Goal: Communication & Community: Answer question/provide support

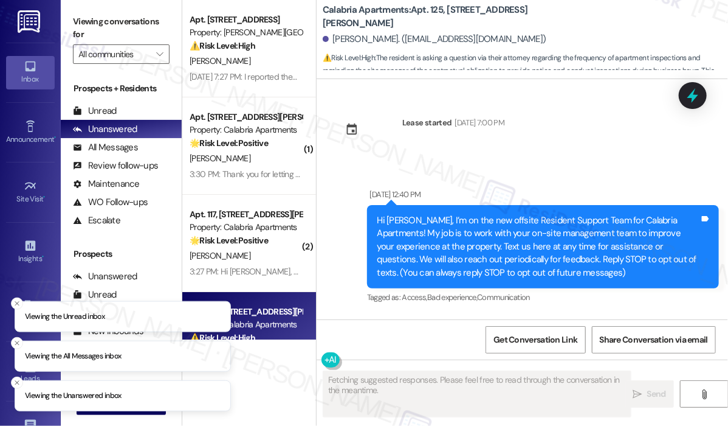
scroll to position [16470, 0]
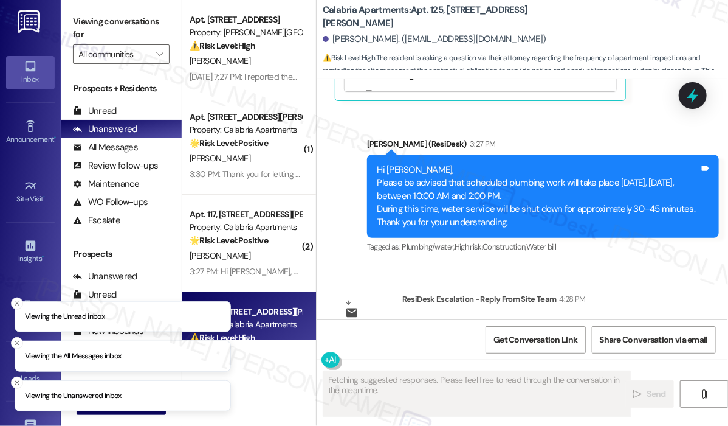
click at [666, 198] on div "Lease started [DATE] 7:00 PM Announcement, sent via SMS [DATE] 12:40 PM Hi [PER…" at bounding box center [523, 199] width 412 height 240
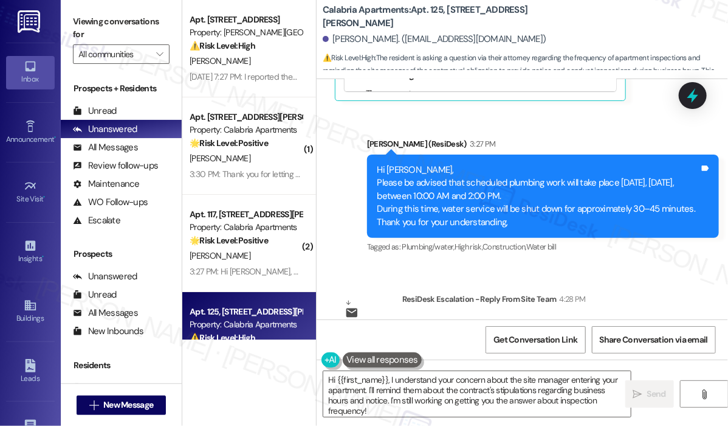
click at [565, 33] on div "[PERSON_NAME]. ([EMAIL_ADDRESS][DOMAIN_NAME])" at bounding box center [526, 39] width 406 height 24
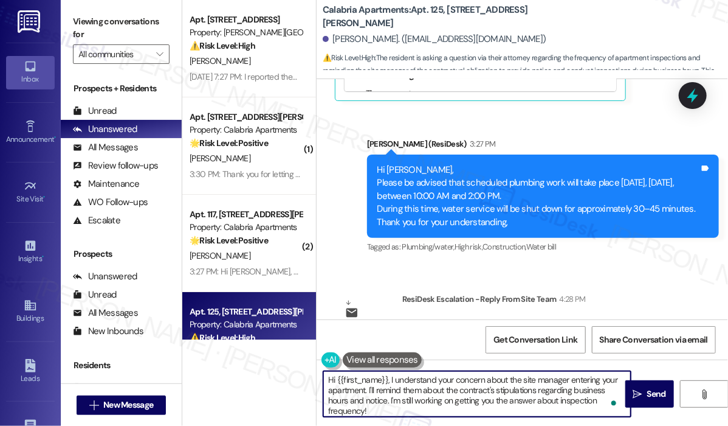
drag, startPoint x: 394, startPoint y: 412, endPoint x: 388, endPoint y: 383, distance: 29.2
click at [388, 383] on textarea "Hi {{first_name}}, I understand your concern about the site manager entering yo…" at bounding box center [477, 394] width 308 height 46
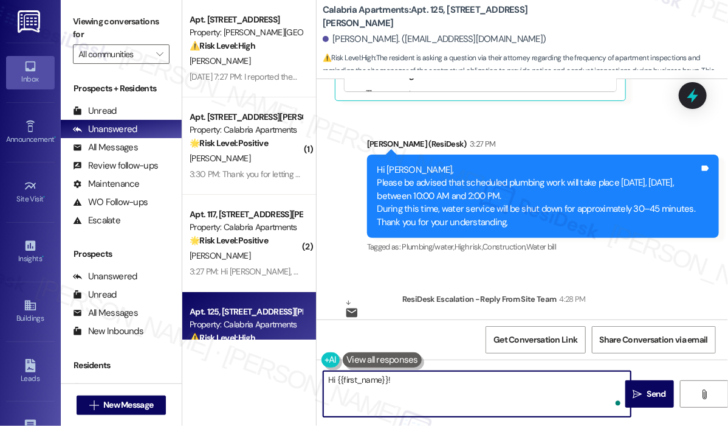
paste textarea "The site team wanted to let you know that we complete one annual inspection per…"
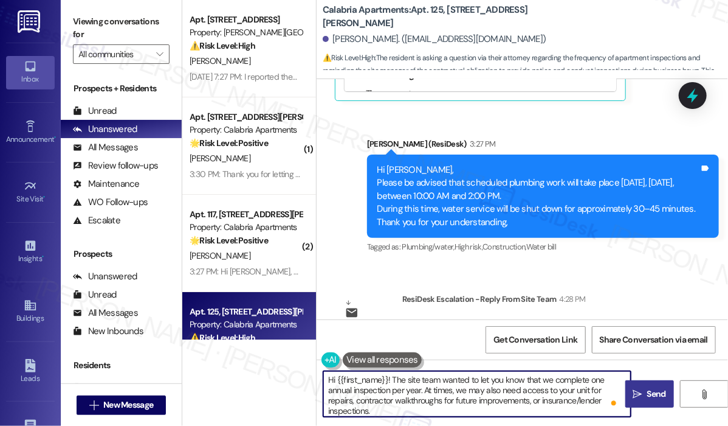
type textarea "Hi {{first_name}}! The site team wanted to let you know that we complete one an…"
click at [652, 390] on span "Send" at bounding box center [657, 393] width 19 height 13
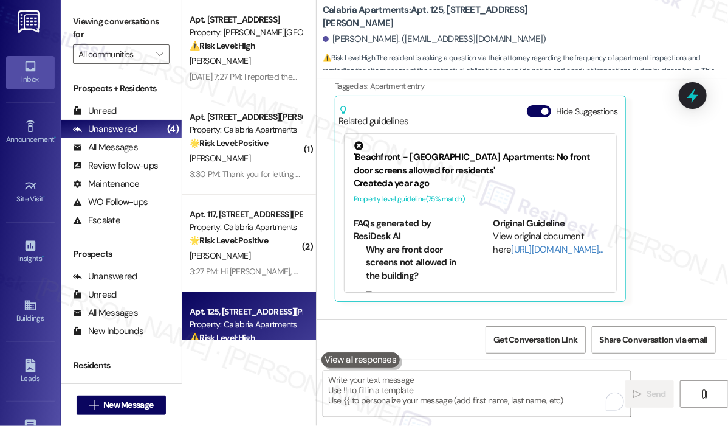
scroll to position [16178, 0]
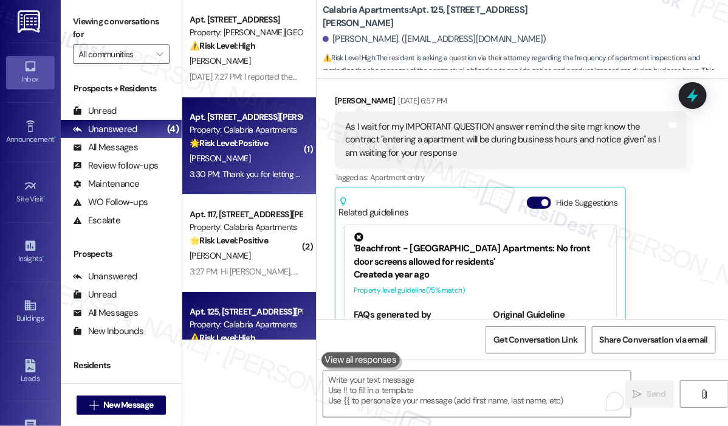
click at [226, 153] on div "[PERSON_NAME]" at bounding box center [245, 158] width 115 height 15
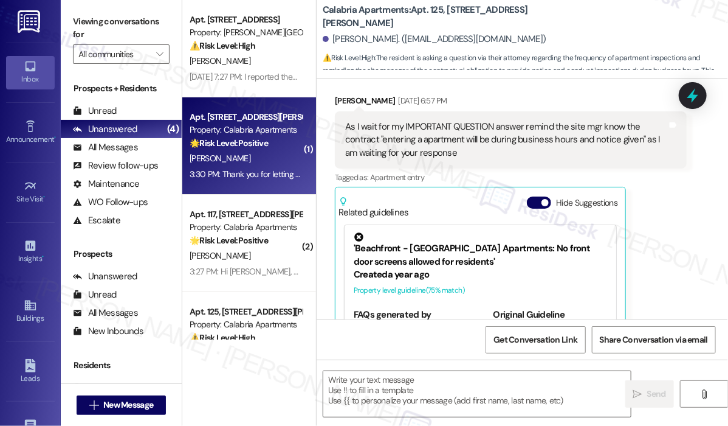
type textarea "Fetching suggested responses. Please feel free to read through the conversation…"
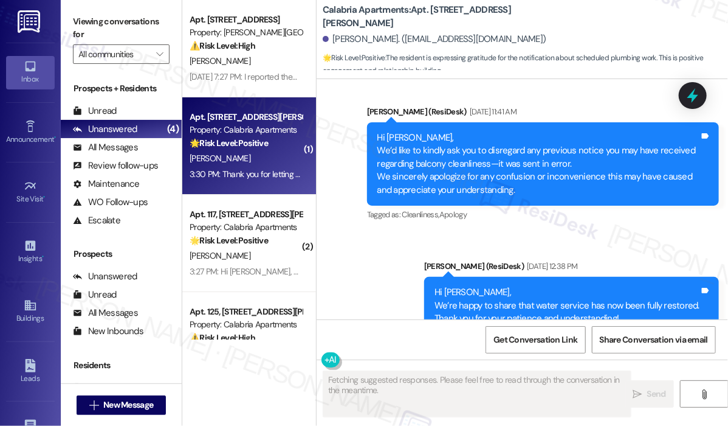
scroll to position [7481, 0]
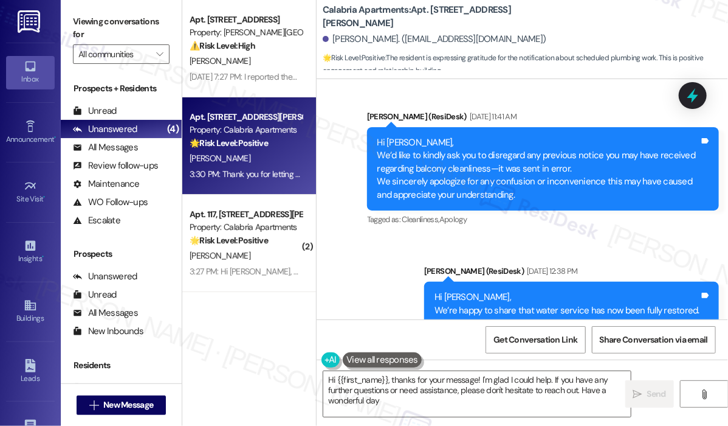
type textarea "Hi {{first_name}}, thanks for your message! I'm glad I could help. If you have …"
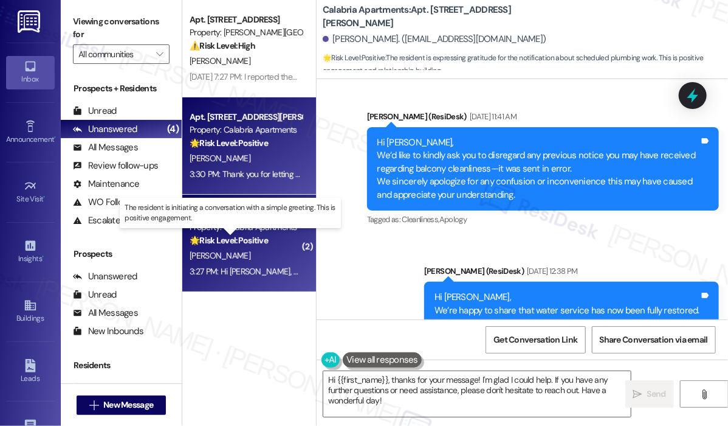
click at [224, 235] on strong "🌟 Risk Level: Positive" at bounding box center [229, 240] width 78 height 11
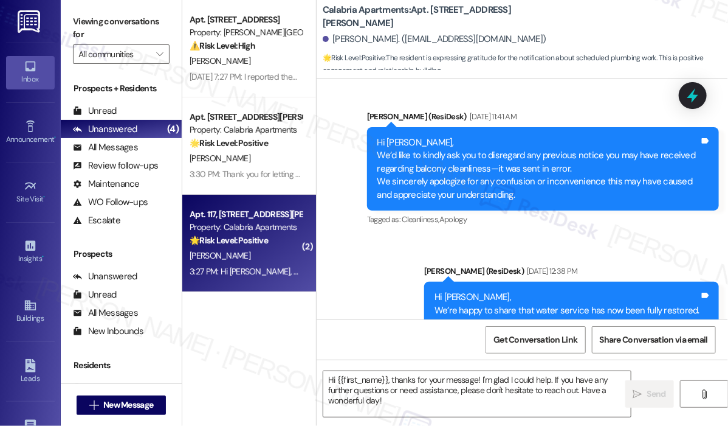
type textarea "Fetching suggested responses. Please feel free to read through the conversation…"
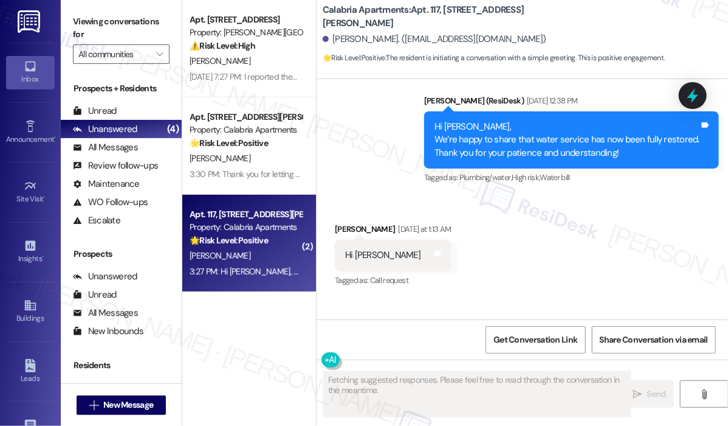
scroll to position [5944, 0]
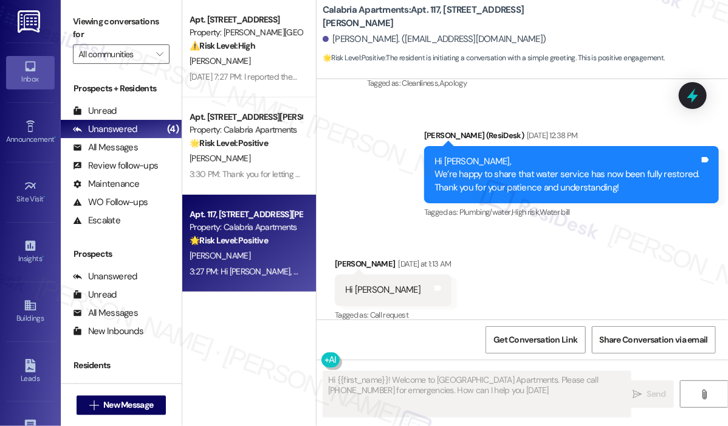
type textarea "Hi {{first_name}}! Welcome to [GEOGRAPHIC_DATA] Apartments. Please call [PHONE_…"
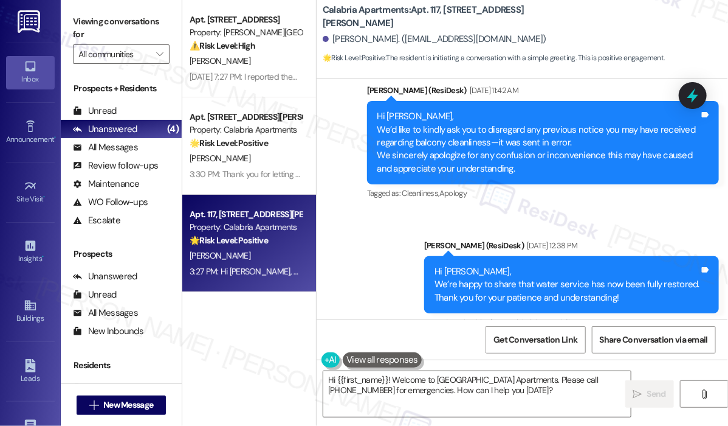
scroll to position [5792, 0]
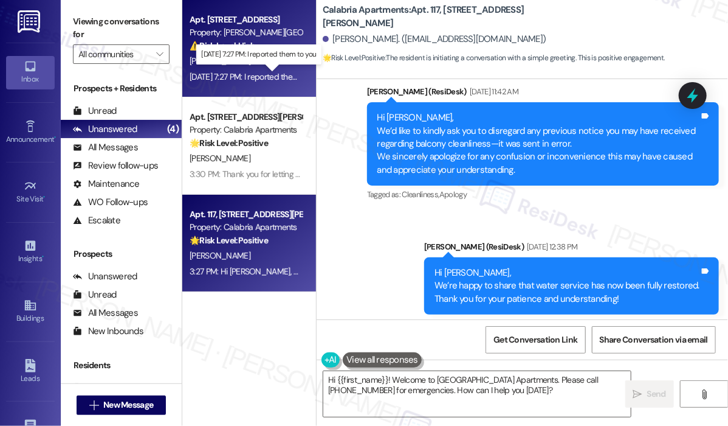
click at [249, 78] on div "[DATE] 7:27 PM: I reported them to you [DATE] 7:27 PM: I reported them to you" at bounding box center [256, 76] width 133 height 11
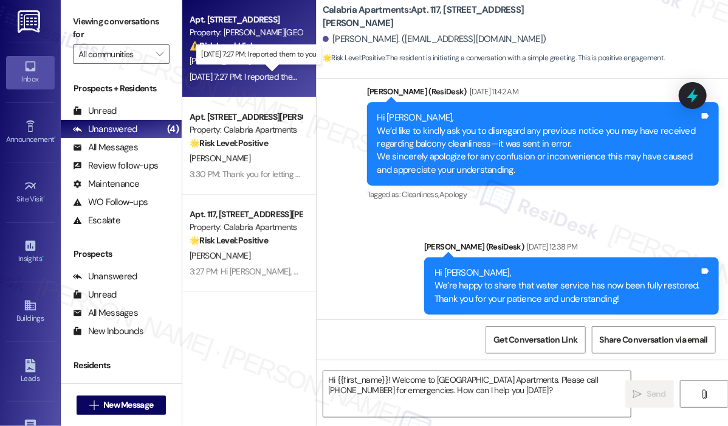
type textarea "Fetching suggested responses. Please feel free to read through the conversation…"
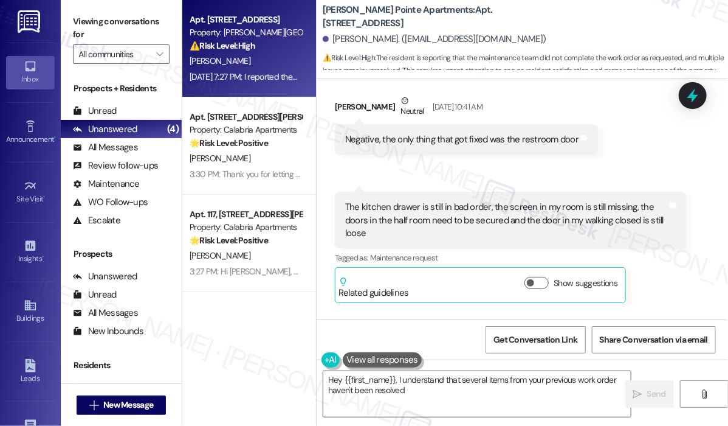
scroll to position [8759, 0]
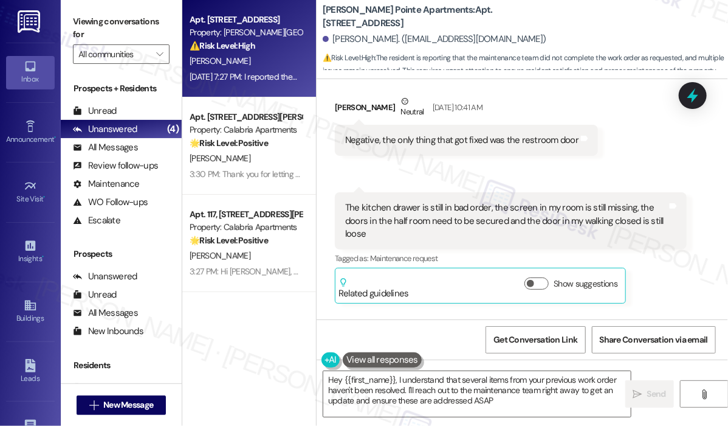
type textarea "Hey {{first_name}}, I understand that several items from your previous work ord…"
click at [683, 313] on div "Sent via SMS [PERSON_NAME] (ResiDesk) [DATE] 6:38 PM Hi [PERSON_NAME]! Were all…" at bounding box center [523, 362] width 412 height 98
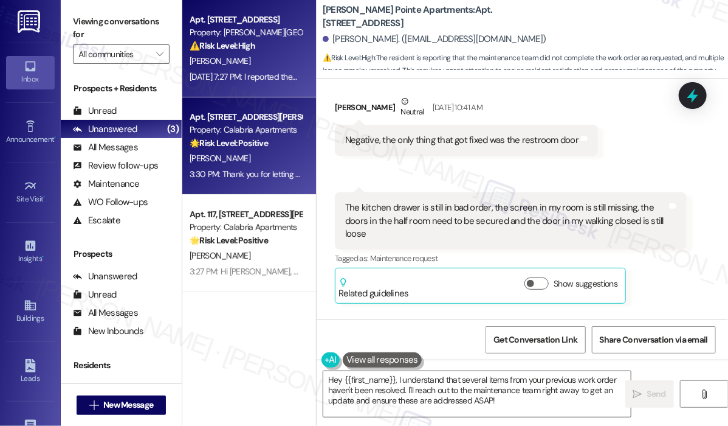
click at [240, 169] on div "3:30 PM: Thank you for letting us know. As always, thank you for your kindness.…" at bounding box center [360, 173] width 340 height 11
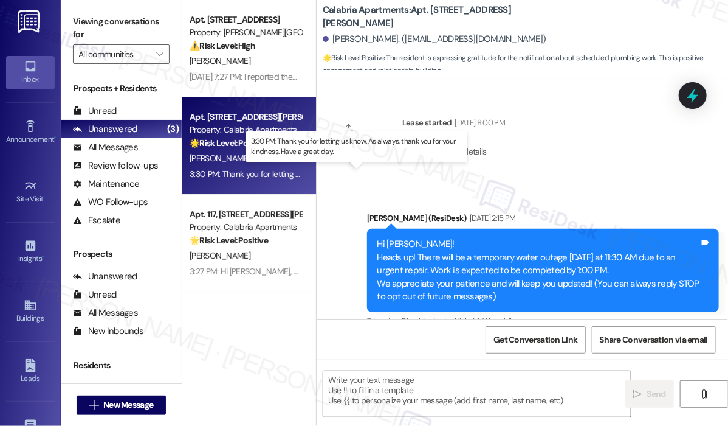
scroll to position [7859, 0]
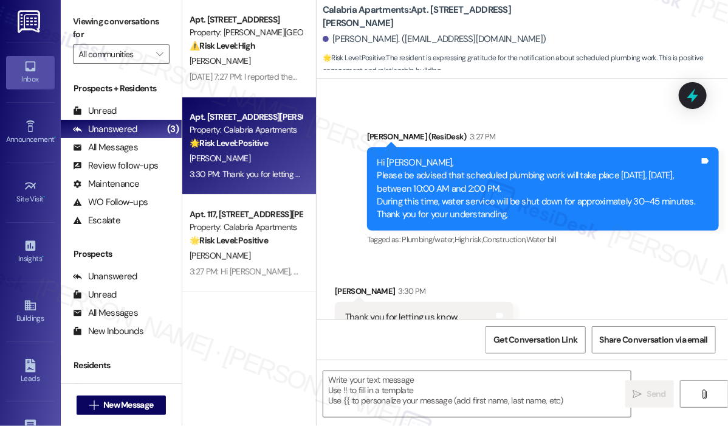
type textarea "Fetching suggested responses. Please feel free to read through the conversation…"
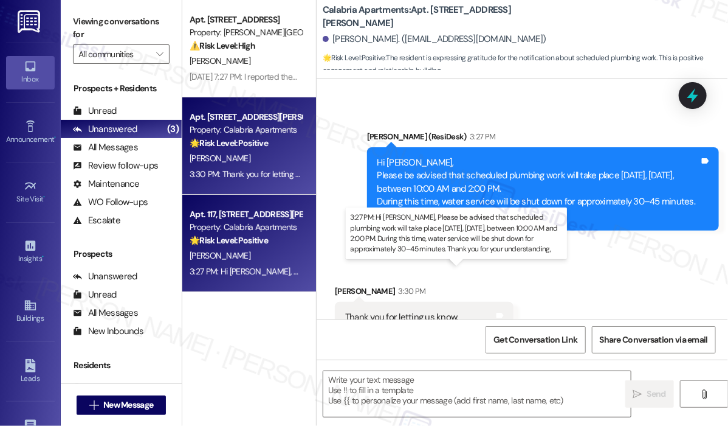
click at [277, 268] on div "3:27 PM: Hi [PERSON_NAME], Please be advised that scheduled plumbing work will …" at bounding box center [648, 271] width 917 height 11
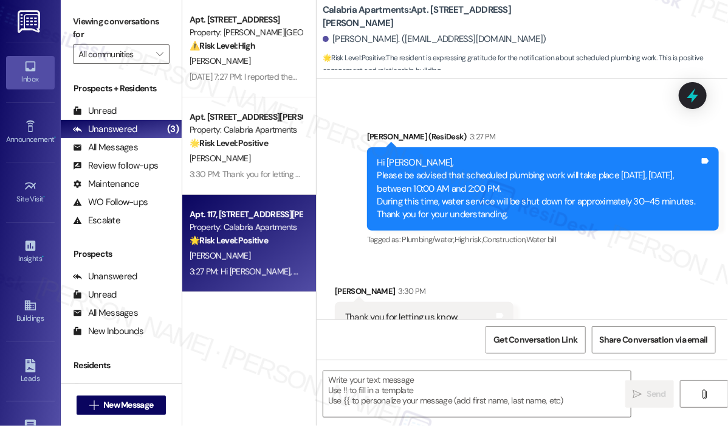
type textarea "Fetching suggested responses. Please feel free to read through the conversation…"
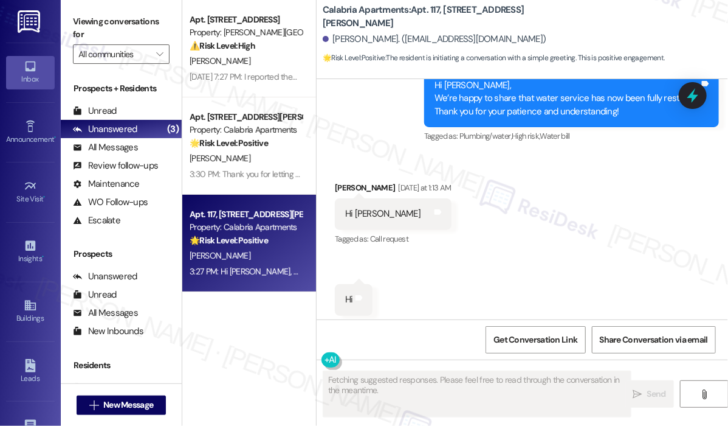
scroll to position [5944, 0]
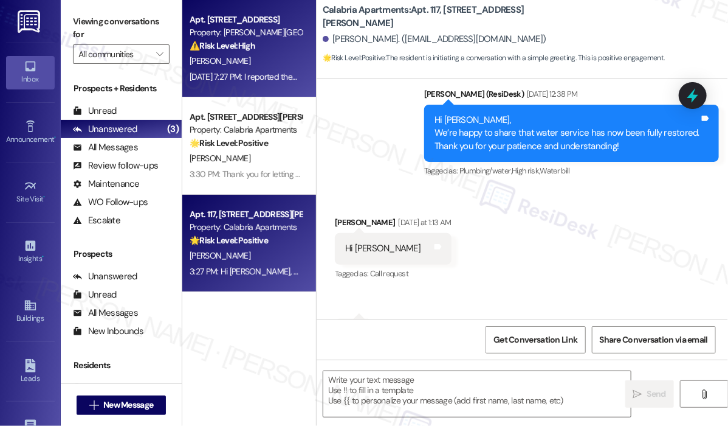
click at [280, 60] on div "[PERSON_NAME]" at bounding box center [245, 61] width 115 height 15
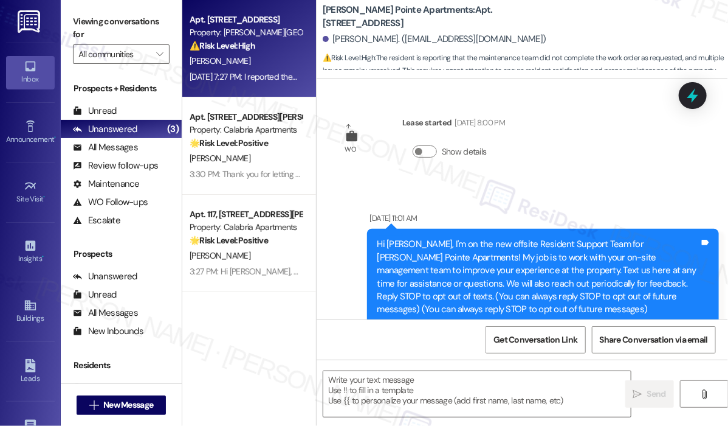
scroll to position [8970, 0]
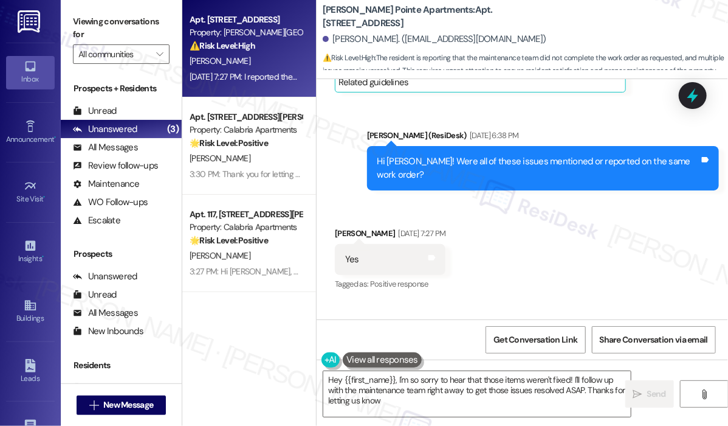
type textarea "Hey {{first_name}}, I'm so sorry to hear that those items weren't fixed! I'll f…"
